Goal: Transaction & Acquisition: Purchase product/service

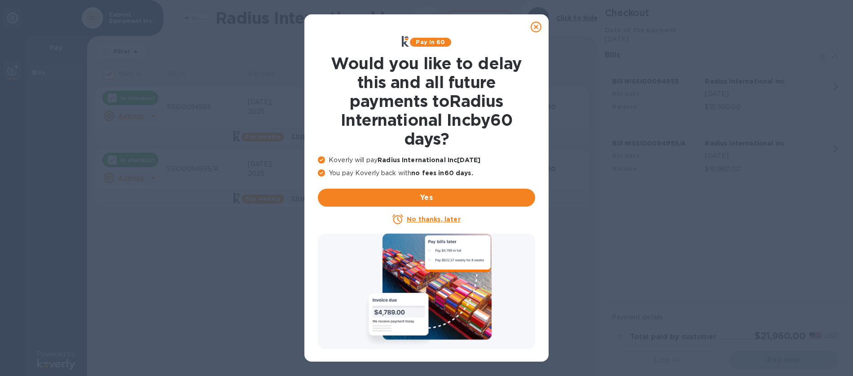
click at [428, 221] on u "No thanks, later" at bounding box center [433, 219] width 53 height 7
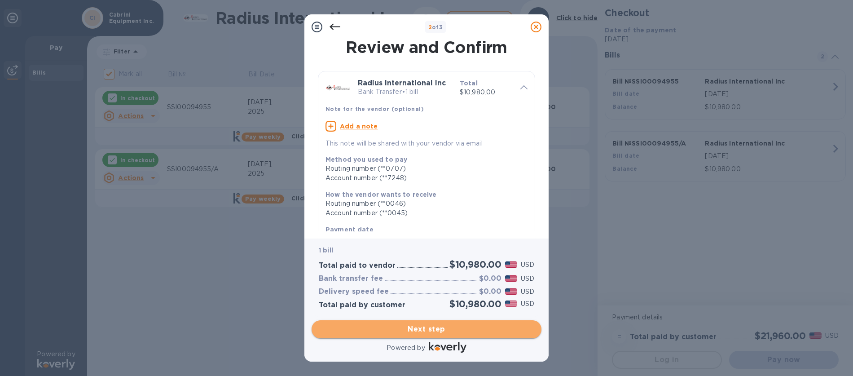
click at [429, 329] on span "Next step" at bounding box center [427, 329] width 216 height 11
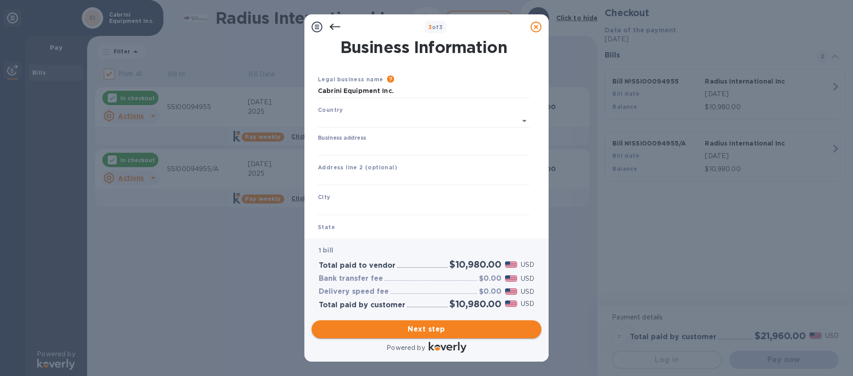
type input "[GEOGRAPHIC_DATA]"
click at [341, 148] on input "Business address" at bounding box center [424, 146] width 212 height 13
type input "[STREET_ADDRESS]"
click at [355, 204] on input "text" at bounding box center [424, 206] width 212 height 13
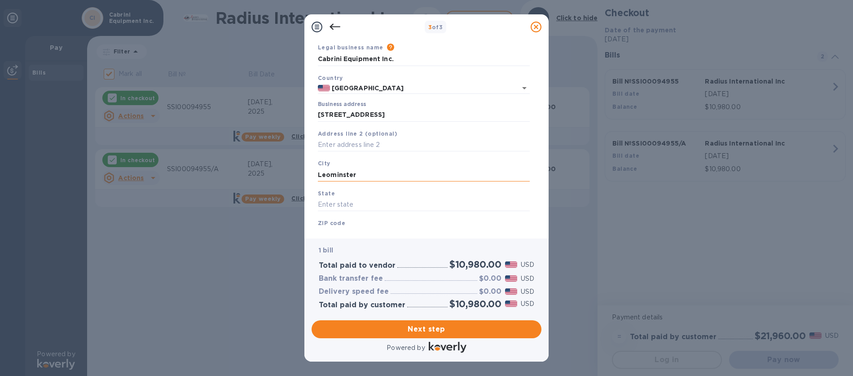
scroll to position [40, 0]
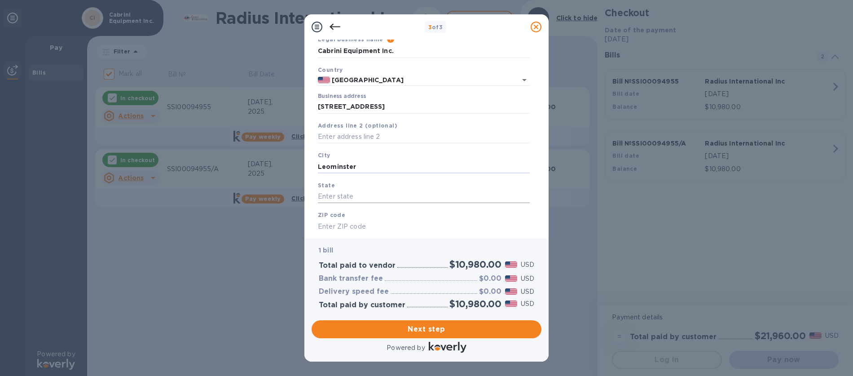
type input "Leominster"
click at [346, 198] on input "text" at bounding box center [424, 196] width 212 height 13
type input "MA"
click at [341, 223] on input "text" at bounding box center [424, 226] width 212 height 13
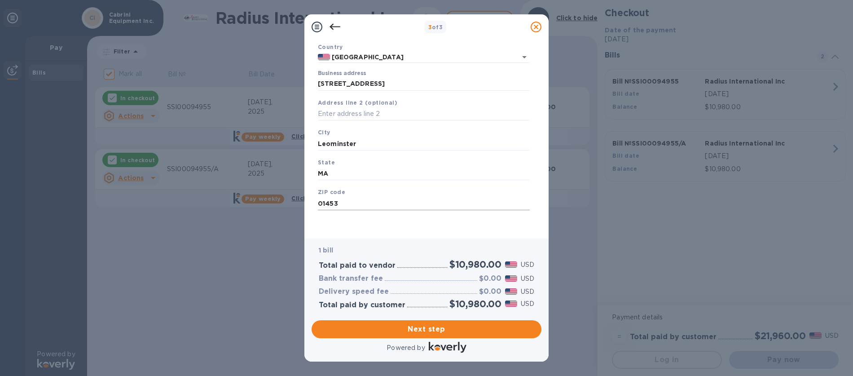
scroll to position [63, 0]
type input "01453"
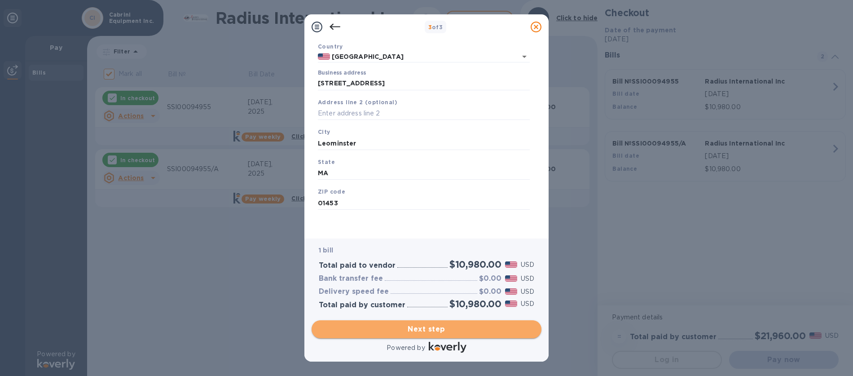
click at [421, 330] on span "Next step" at bounding box center [427, 329] width 216 height 11
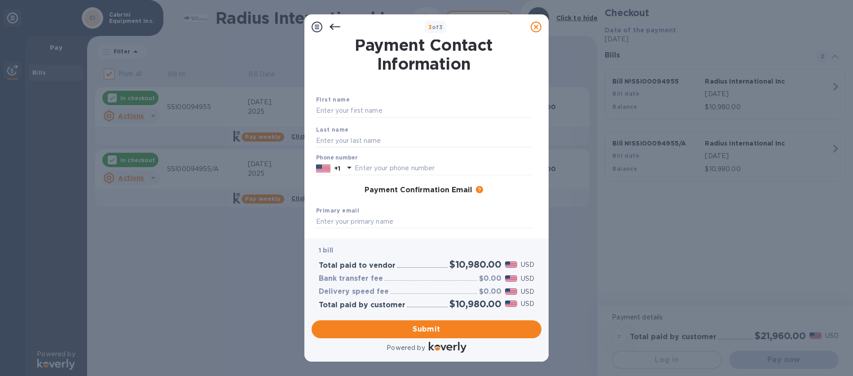
scroll to position [0, 0]
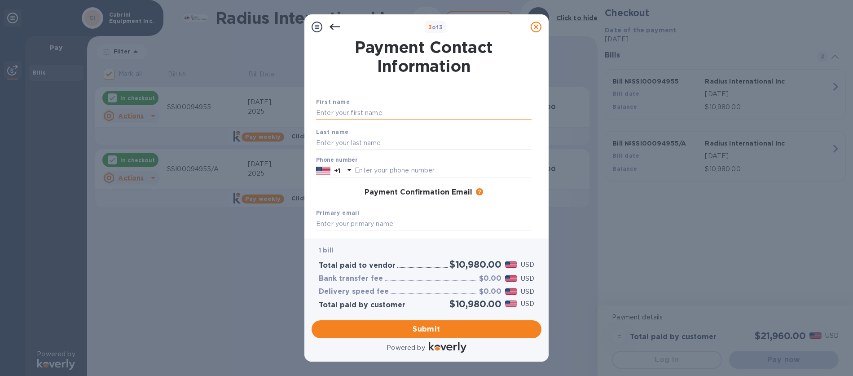
click at [345, 113] on input "text" at bounding box center [424, 112] width 216 height 13
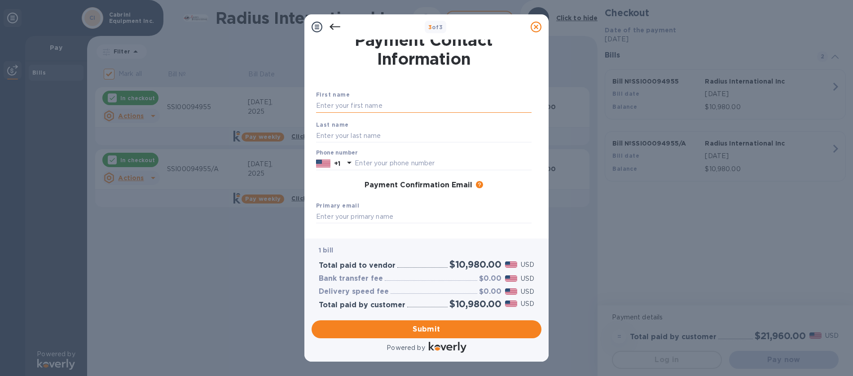
scroll to position [8, 0]
type input "[PERSON_NAME]"
type input "De [PERSON_NAME]"
type input "5082102396"
type input "[EMAIL_ADDRESS][DOMAIN_NAME]"
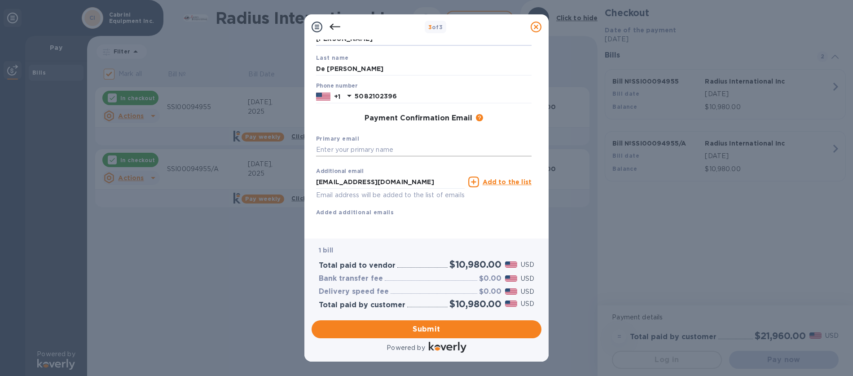
scroll to position [84, 0]
click at [322, 143] on input "text" at bounding box center [424, 149] width 216 height 13
type input "[EMAIL_ADDRESS][DOMAIN_NAME]"
click at [421, 329] on span "Submit" at bounding box center [427, 329] width 216 height 11
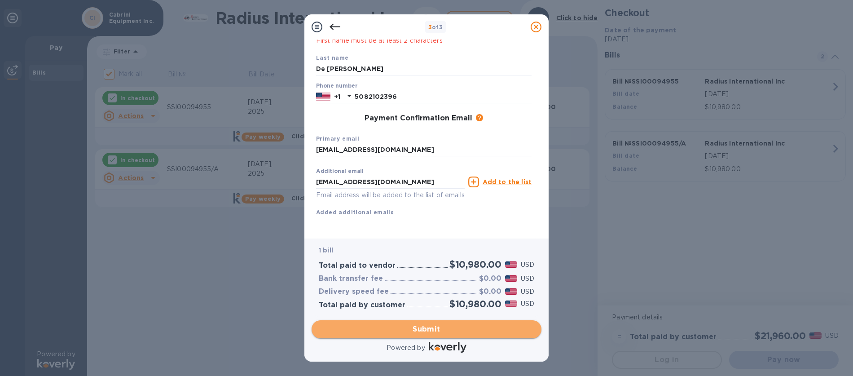
click at [421, 331] on span "Submit" at bounding box center [427, 329] width 216 height 11
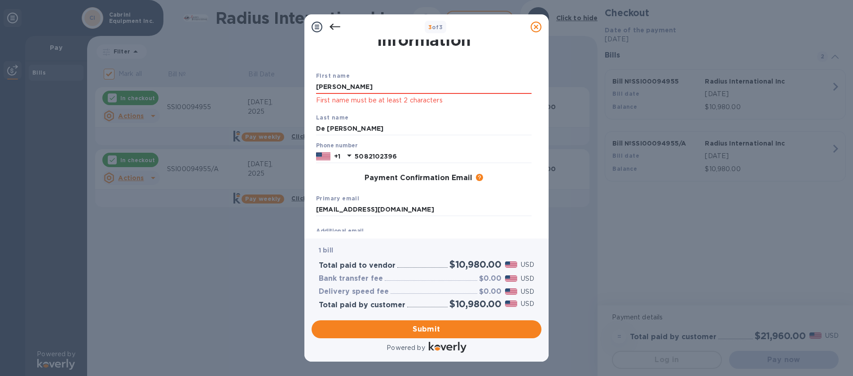
scroll to position [25, 0]
click at [340, 93] on input "[PERSON_NAME]" at bounding box center [424, 87] width 216 height 13
type input "A"
type input "[PERSON_NAME]"
click at [501, 195] on div "Primary email [EMAIL_ADDRESS][DOMAIN_NAME]" at bounding box center [424, 206] width 223 height 30
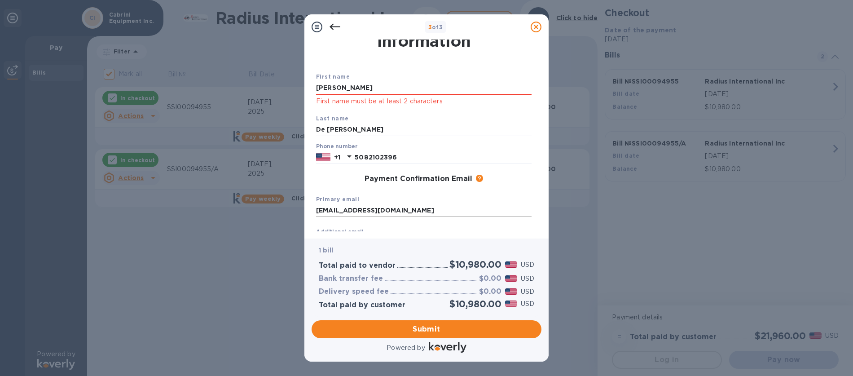
scroll to position [96, 0]
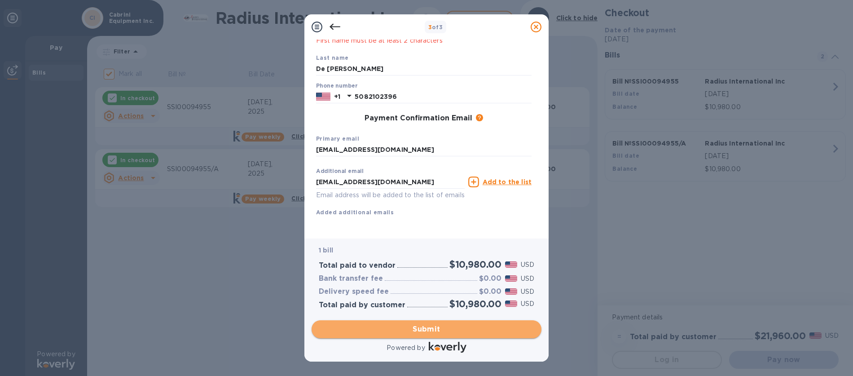
click at [421, 333] on span "Submit" at bounding box center [427, 329] width 216 height 11
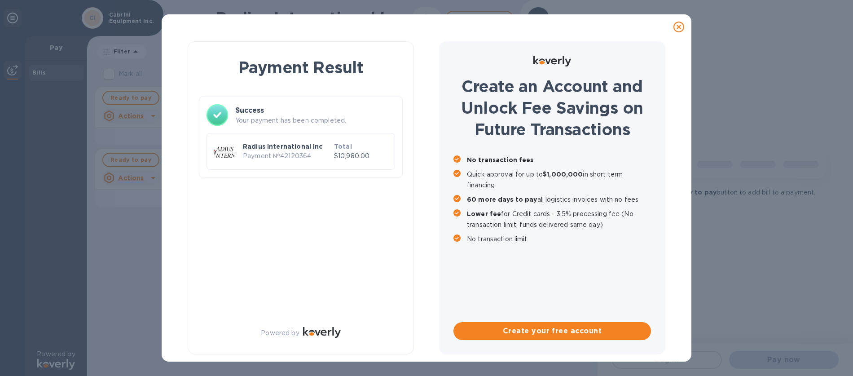
scroll to position [0, 0]
checkbox input "true"
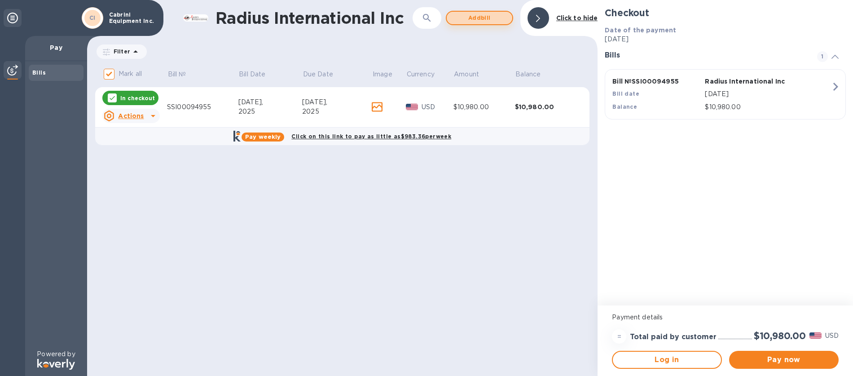
click at [478, 18] on span "Add bill" at bounding box center [479, 18] width 51 height 11
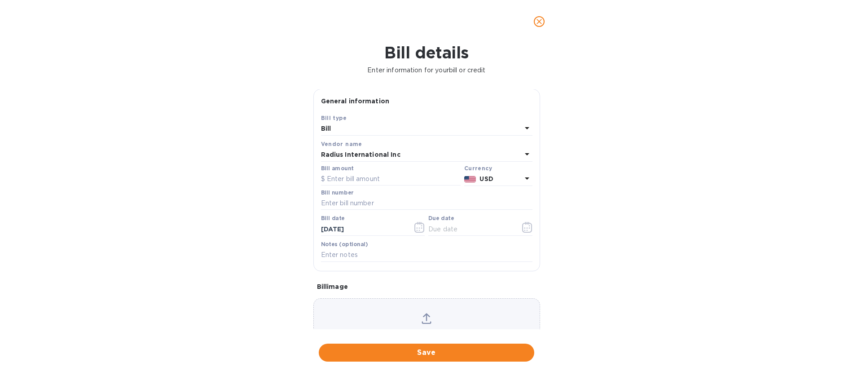
scroll to position [1, 0]
click at [527, 128] on icon at bounding box center [527, 127] width 11 height 11
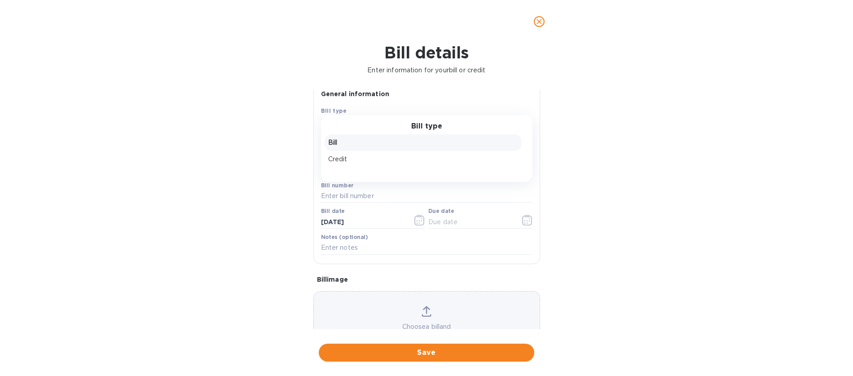
click at [336, 143] on p "Bill" at bounding box center [423, 142] width 190 height 9
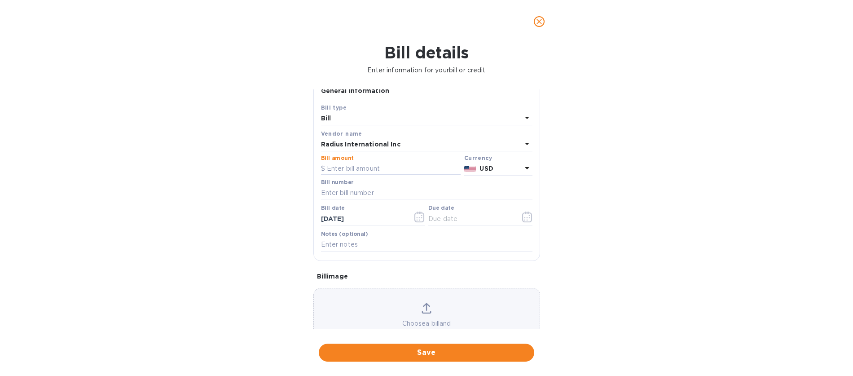
click at [359, 175] on input "text" at bounding box center [391, 168] width 140 height 13
type input "95"
click at [360, 199] on input "text" at bounding box center [427, 194] width 212 height 13
type input "SSI00096052"
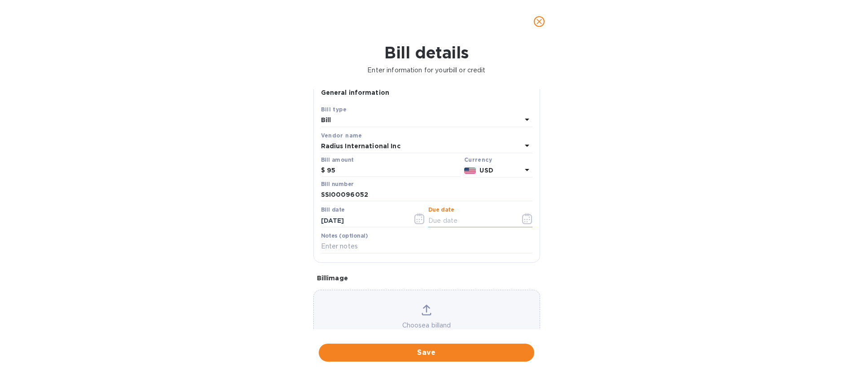
click at [445, 224] on input "text" at bounding box center [470, 220] width 85 height 13
click at [454, 223] on input "text" at bounding box center [470, 220] width 85 height 13
click at [524, 221] on icon "button" at bounding box center [527, 218] width 10 height 11
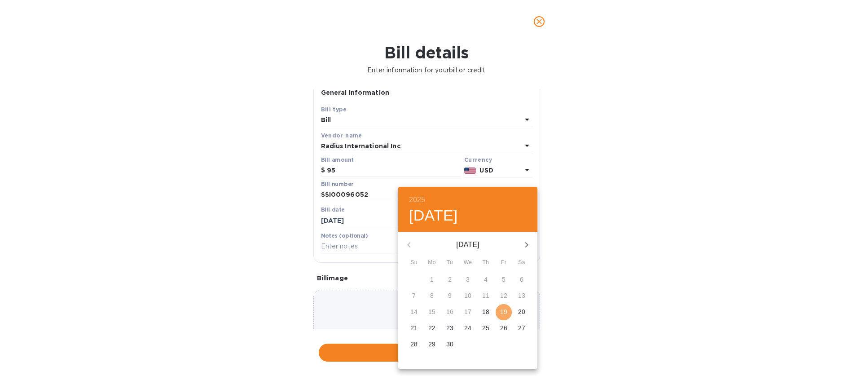
click at [506, 310] on p "19" at bounding box center [503, 311] width 7 height 9
type input "[DATE]"
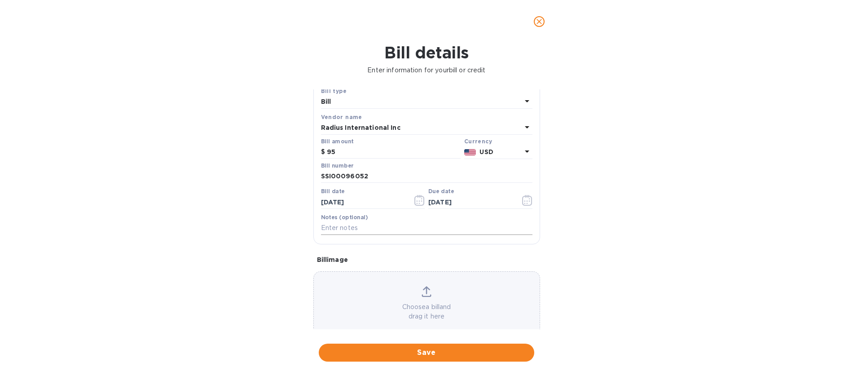
scroll to position [45, 0]
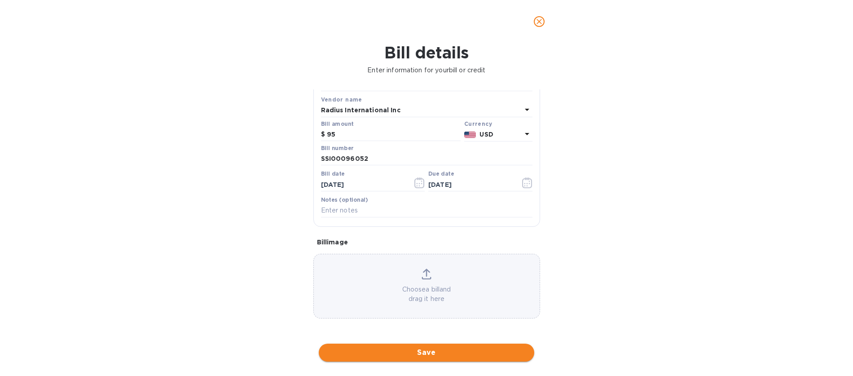
click at [429, 355] on span "Save" at bounding box center [426, 352] width 201 height 11
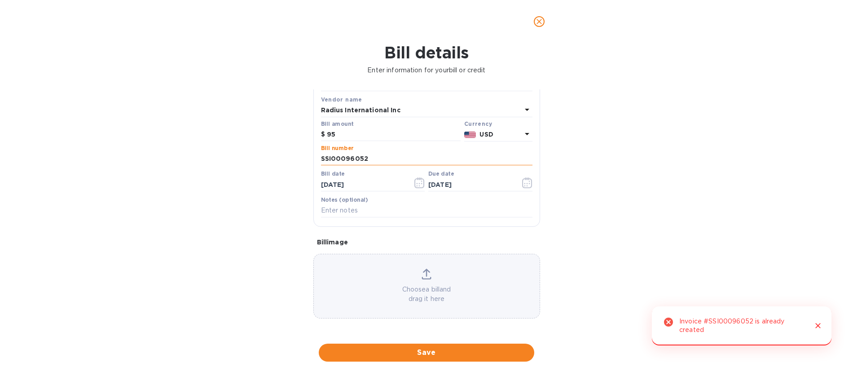
click at [375, 159] on input "SSI00096052" at bounding box center [427, 158] width 212 height 13
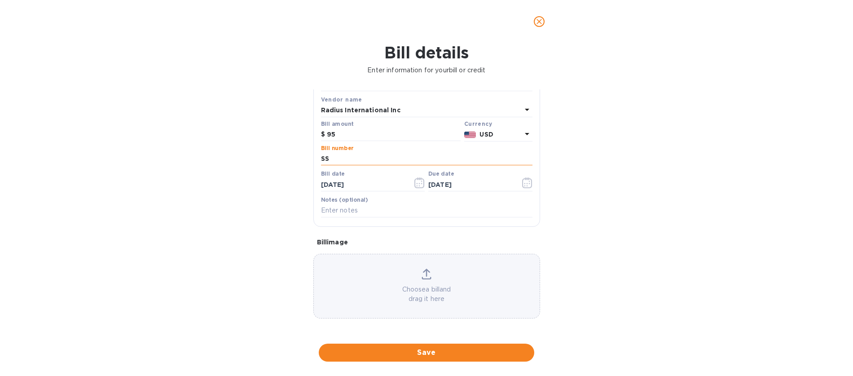
type input "S"
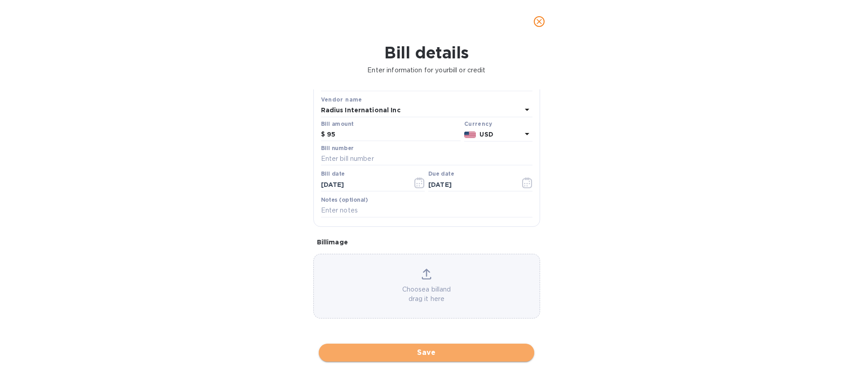
click at [422, 353] on span "Save" at bounding box center [426, 352] width 201 height 11
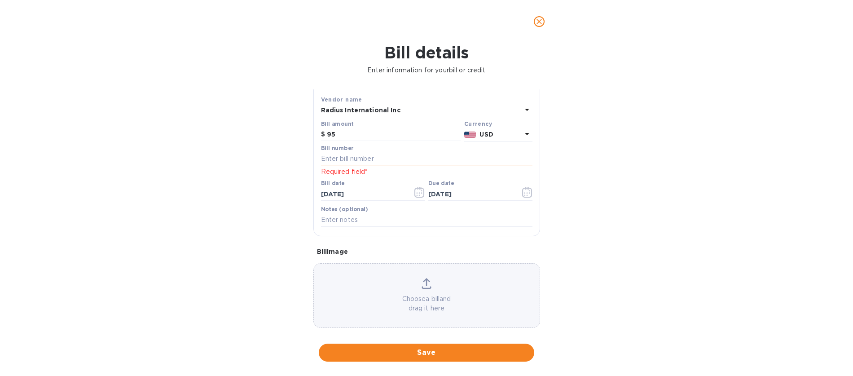
click at [344, 164] on input "text" at bounding box center [427, 158] width 212 height 13
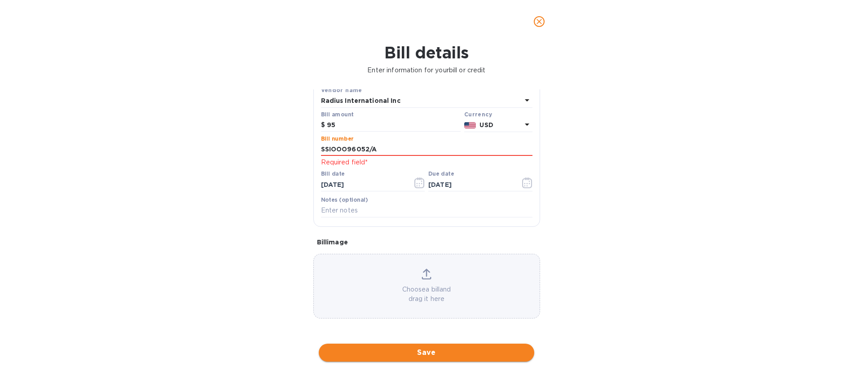
type input "SSIOOO96052/A"
click at [447, 352] on span "Save" at bounding box center [426, 352] width 201 height 11
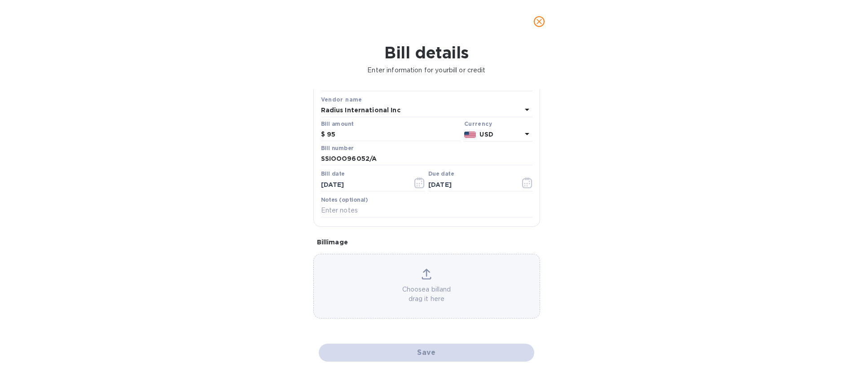
scroll to position [45, 0]
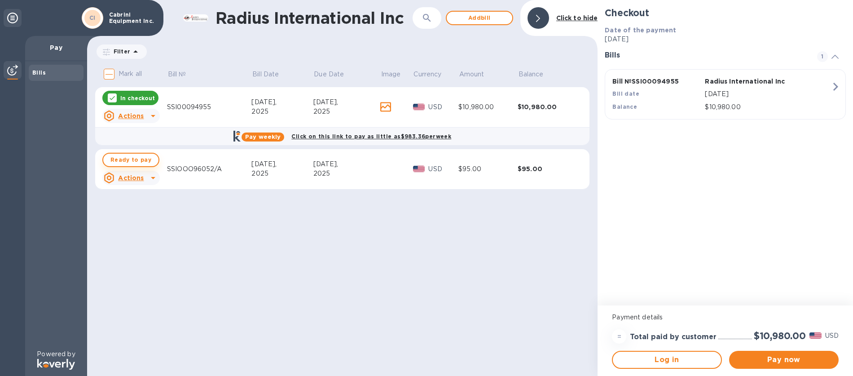
click at [131, 163] on span "Ready to pay" at bounding box center [130, 159] width 41 height 11
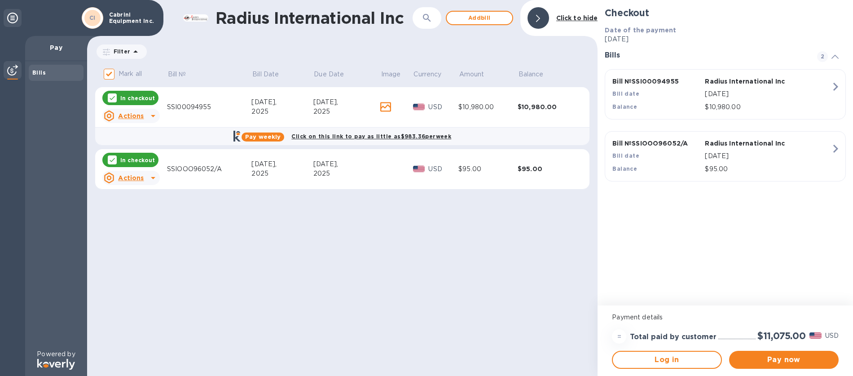
click at [112, 98] on icon at bounding box center [112, 98] width 5 height 4
checkbox input "false"
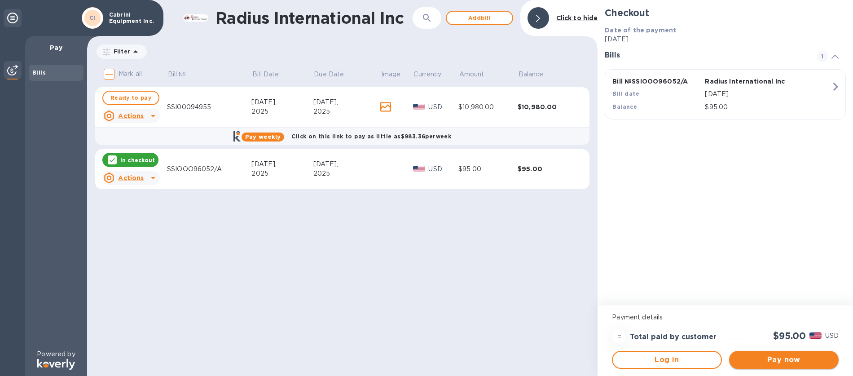
click at [784, 365] on span "Pay now" at bounding box center [784, 359] width 95 height 11
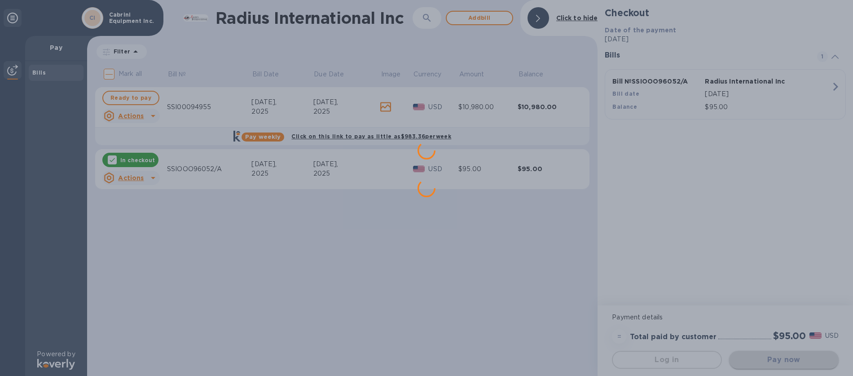
scroll to position [0, 0]
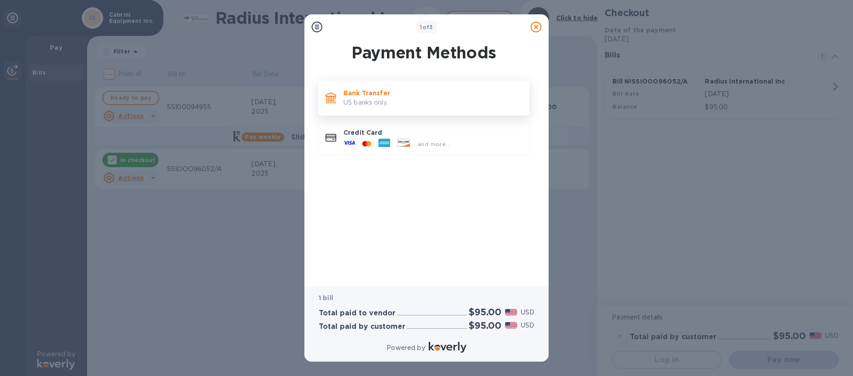
click at [363, 98] on p "US banks only." at bounding box center [433, 102] width 179 height 9
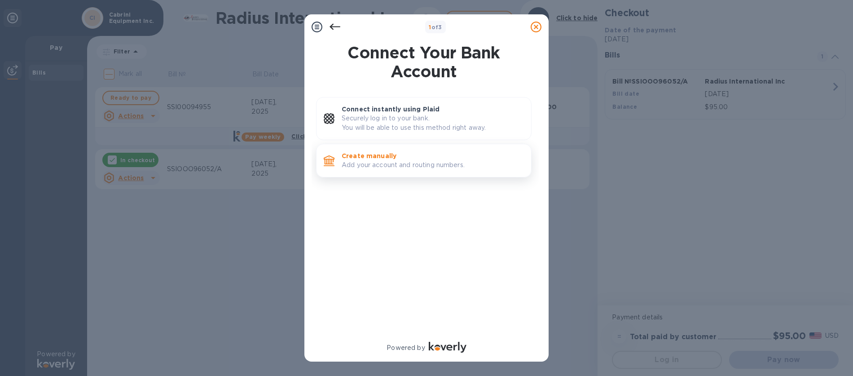
click at [370, 160] on p "Add your account and routing numbers." at bounding box center [433, 164] width 182 height 9
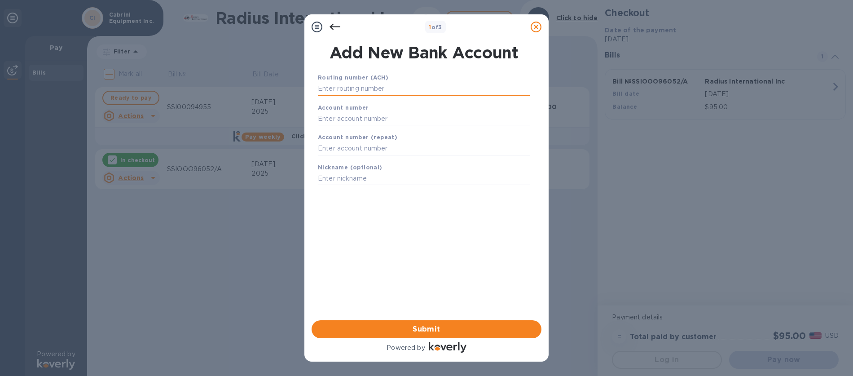
click at [344, 91] on input "text" at bounding box center [424, 88] width 212 height 13
type input "211370707"
click at [334, 131] on input "text" at bounding box center [424, 129] width 212 height 13
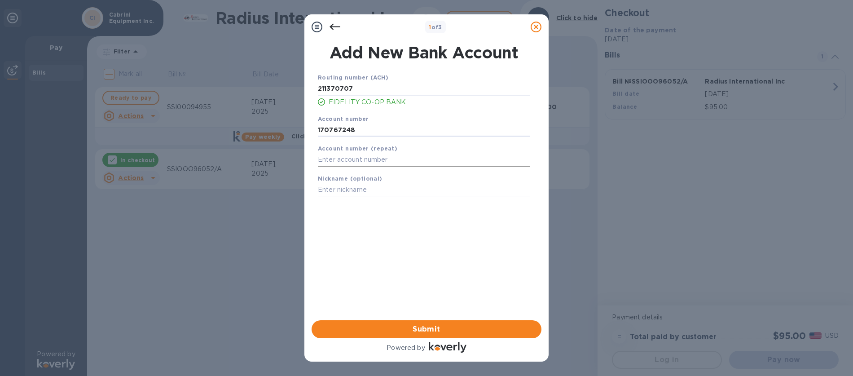
type input "170767248"
click at [329, 158] on input "text" at bounding box center [424, 159] width 212 height 13
type input "170767248"
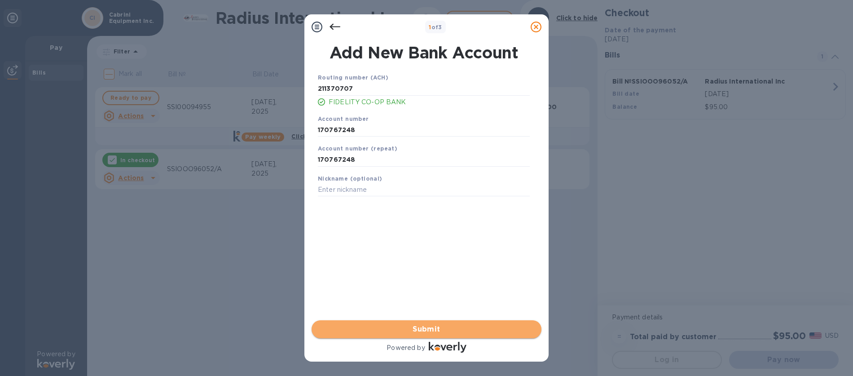
click at [439, 328] on span "Submit" at bounding box center [427, 329] width 216 height 11
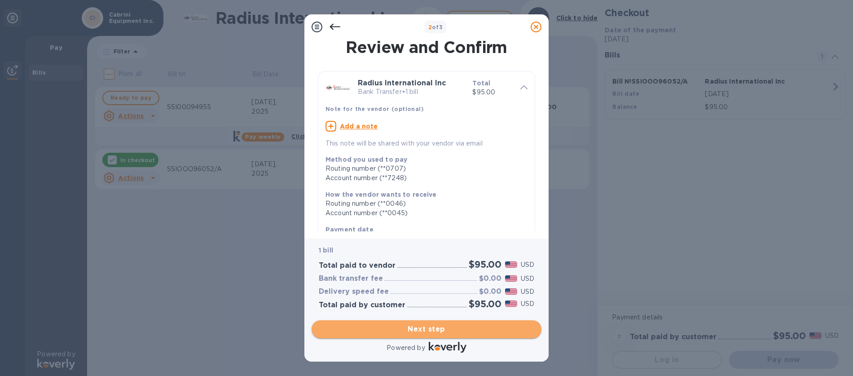
click at [409, 330] on span "Next step" at bounding box center [427, 329] width 216 height 11
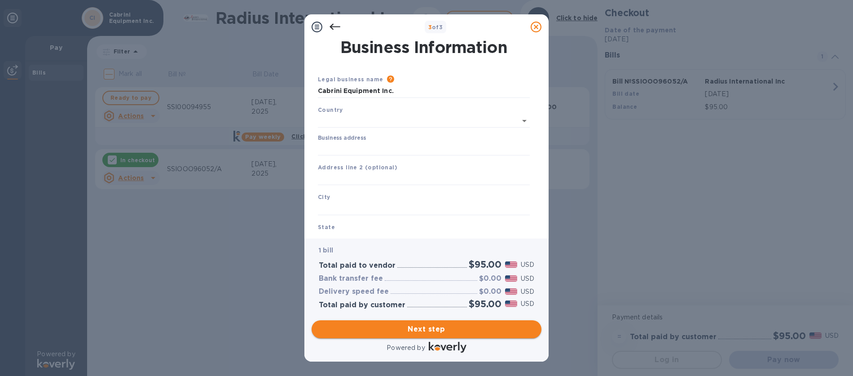
type input "[GEOGRAPHIC_DATA]"
click at [330, 144] on input "Business address" at bounding box center [424, 146] width 212 height 13
type input "[STREET_ADDRESS]"
click at [382, 179] on input "text" at bounding box center [424, 176] width 212 height 13
click at [349, 207] on input "text" at bounding box center [424, 206] width 212 height 13
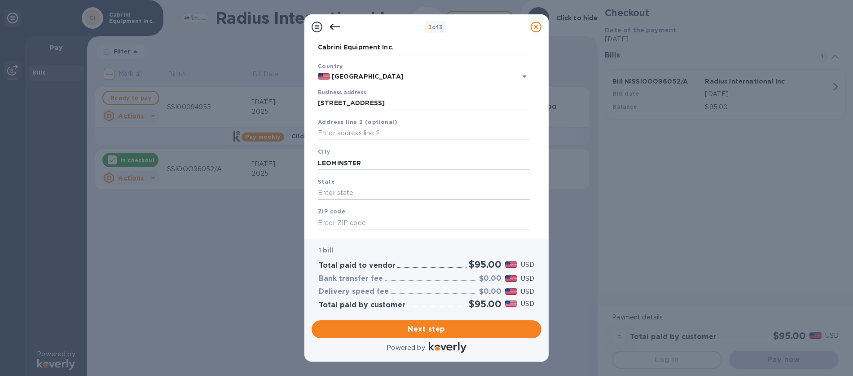
scroll to position [43, 0]
type input "LEOMINSTER"
click at [344, 194] on input "text" at bounding box center [424, 193] width 212 height 13
type input "MA"
click at [333, 229] on input "text" at bounding box center [424, 222] width 212 height 13
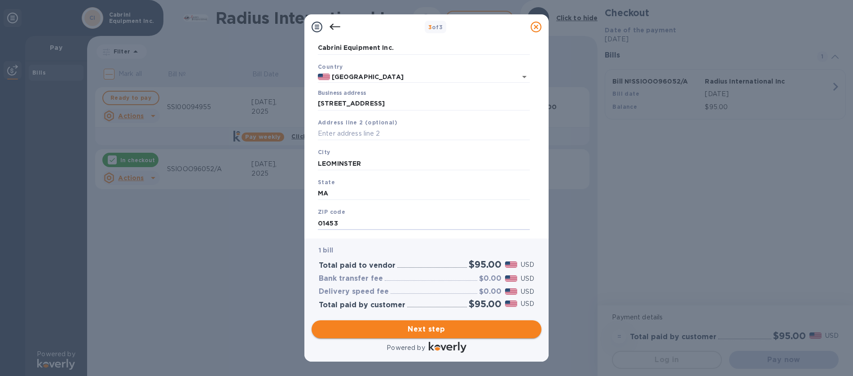
type input "01453"
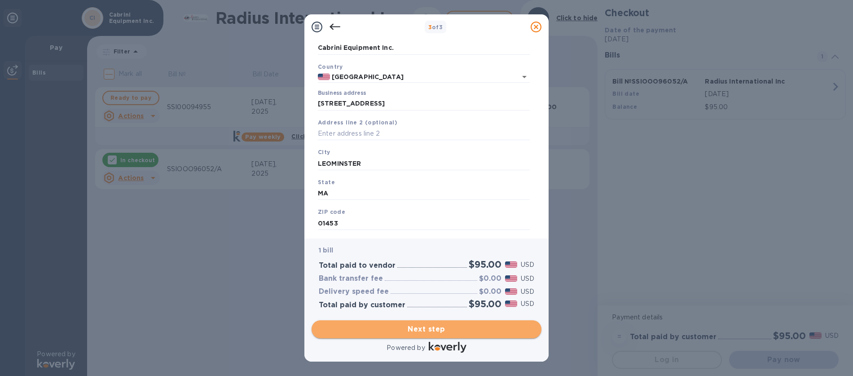
click at [427, 329] on span "Next step" at bounding box center [427, 329] width 216 height 11
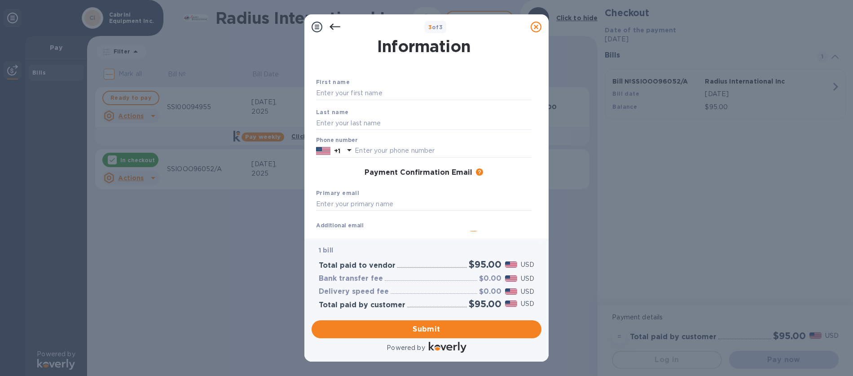
scroll to position [0, 0]
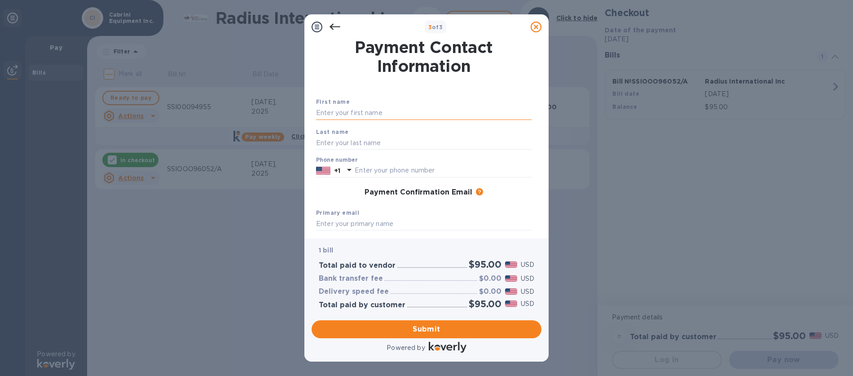
click at [367, 116] on input "text" at bounding box center [424, 112] width 216 height 13
type input "[PERSON_NAME]"
click at [339, 145] on input "text" at bounding box center [424, 142] width 216 height 13
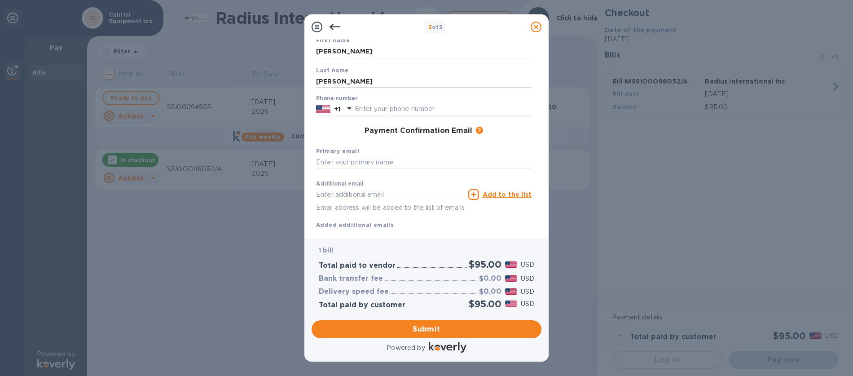
scroll to position [62, 0]
type input "[PERSON_NAME]"
click at [367, 108] on input "text" at bounding box center [443, 107] width 177 height 13
type input "5082102396"
type input "[EMAIL_ADDRESS][DOMAIN_NAME]"
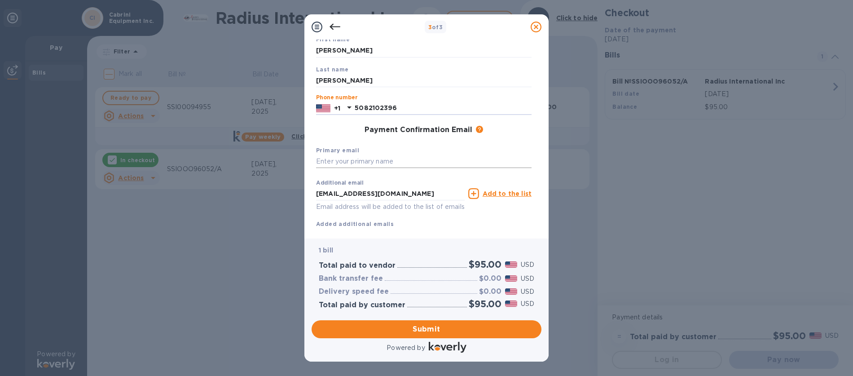
click at [342, 162] on input "text" at bounding box center [424, 161] width 216 height 13
type input "C"
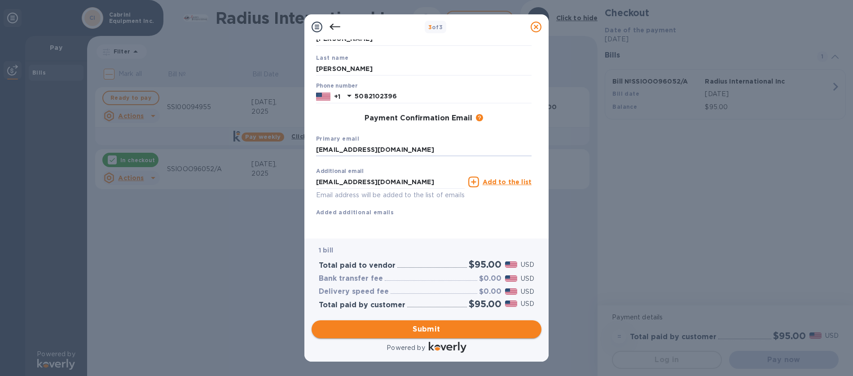
type input "[EMAIL_ADDRESS][DOMAIN_NAME]"
click at [428, 330] on span "Submit" at bounding box center [427, 329] width 216 height 11
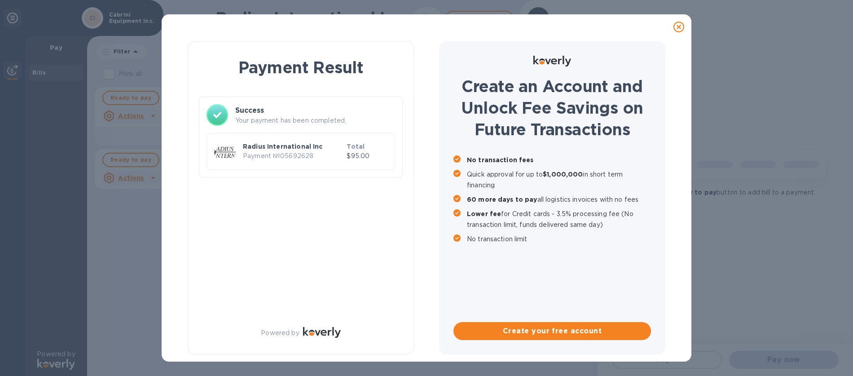
scroll to position [0, 0]
checkbox input "true"
